Goal: Download file/media

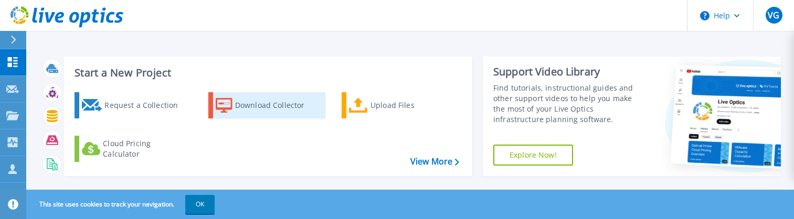
click at [264, 105] on div "Download Collector" at bounding box center [277, 105] width 84 height 21
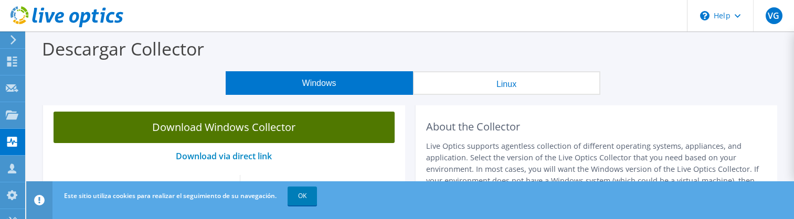
click at [276, 131] on link "Download Windows Collector" at bounding box center [224, 127] width 341 height 31
